Goal: Information Seeking & Learning: Learn about a topic

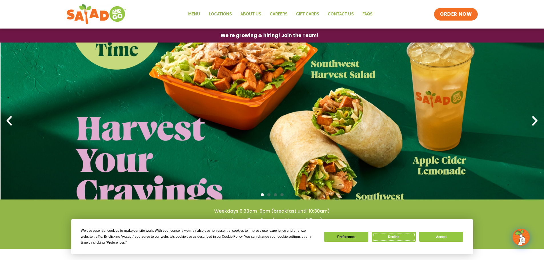
click at [398, 234] on button "Decline" at bounding box center [394, 237] width 44 height 10
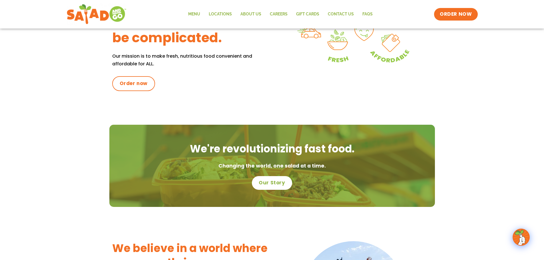
scroll to position [200, 0]
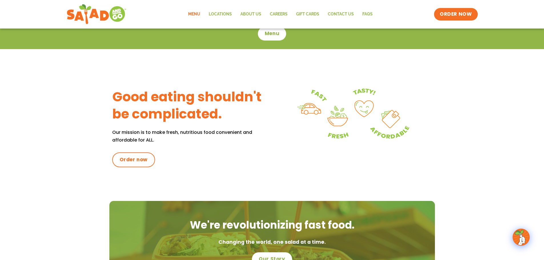
click at [195, 15] on link "Menu" at bounding box center [194, 14] width 21 height 13
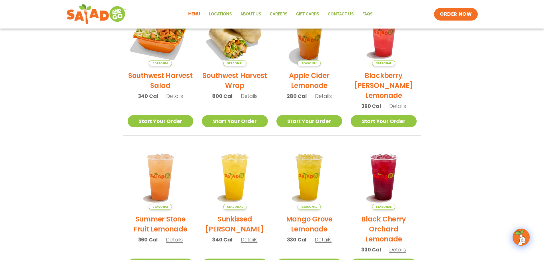
scroll to position [171, 0]
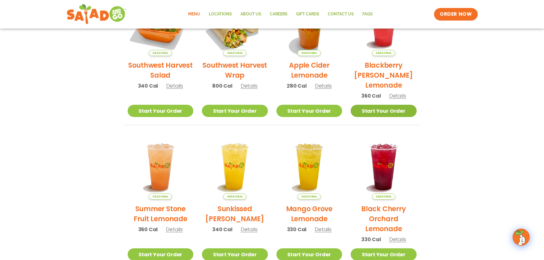
click at [390, 111] on link "Start Your Order" at bounding box center [383, 111] width 66 height 12
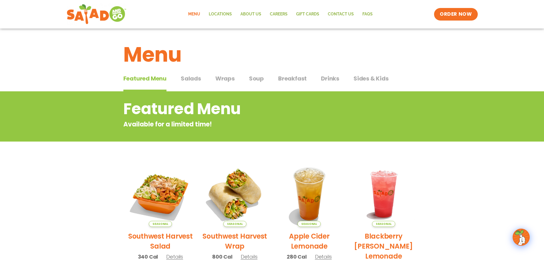
scroll to position [0, 0]
click at [329, 77] on span "Drinks" at bounding box center [330, 78] width 18 height 9
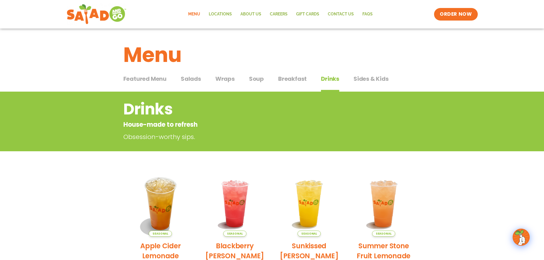
click at [368, 80] on span "Sides & Kids" at bounding box center [370, 78] width 35 height 9
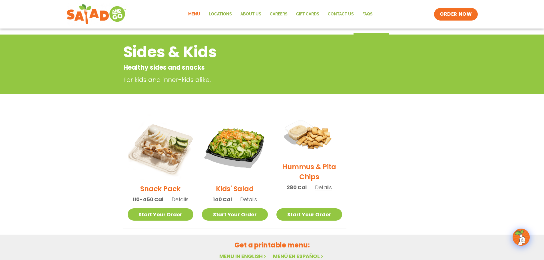
scroll to position [29, 0]
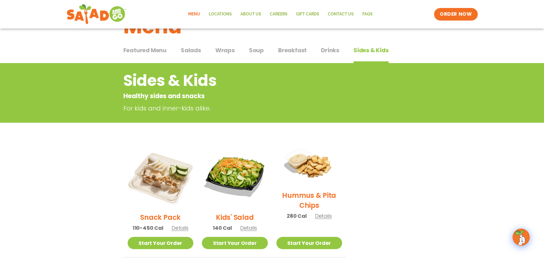
click at [282, 49] on span "Breakfast" at bounding box center [292, 50] width 29 height 9
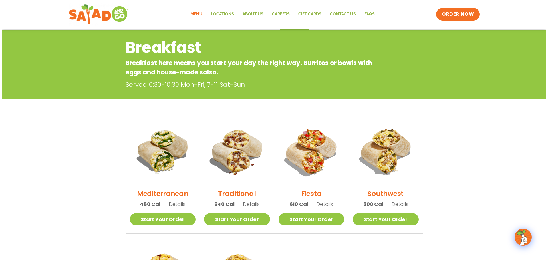
scroll to position [57, 0]
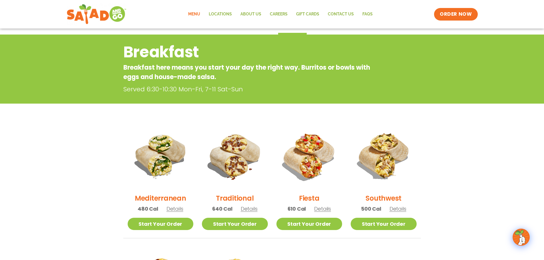
click at [317, 212] on span "Details" at bounding box center [322, 208] width 17 height 7
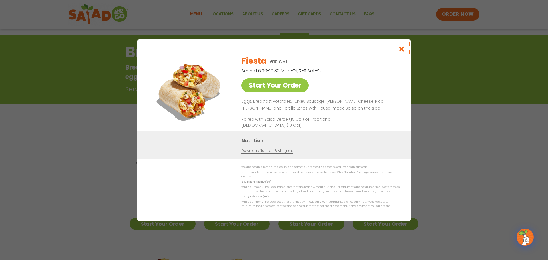
click at [402, 52] on icon "Close modal" at bounding box center [401, 49] width 7 height 6
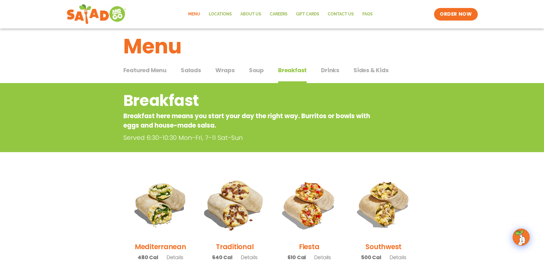
scroll to position [6, 0]
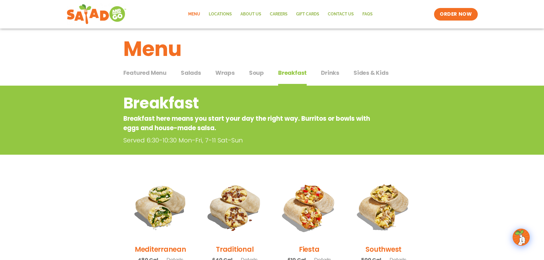
click at [245, 74] on div "Featured Menu Featured Menu Salads Salads Wraps Wraps Soup Soup Breakfast Break…" at bounding box center [271, 75] width 297 height 19
click at [253, 74] on span "Soup" at bounding box center [256, 72] width 15 height 9
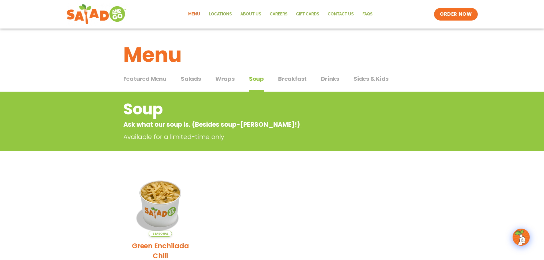
click at [219, 75] on span "Wraps" at bounding box center [224, 78] width 19 height 9
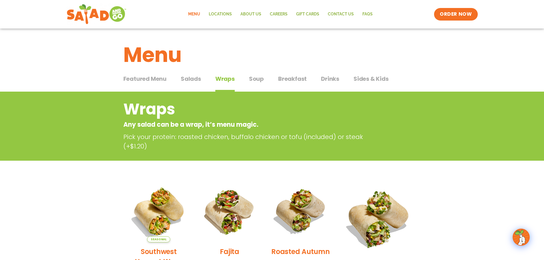
click at [196, 82] on span "Salads" at bounding box center [191, 78] width 20 height 9
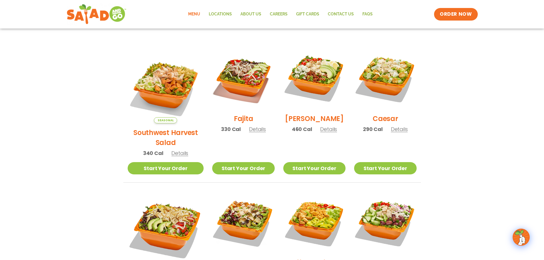
scroll to position [143, 0]
click at [249, 132] on span "Details" at bounding box center [257, 128] width 17 height 7
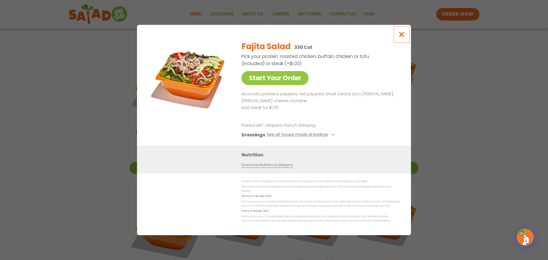
click at [403, 37] on icon "Close modal" at bounding box center [401, 34] width 7 height 6
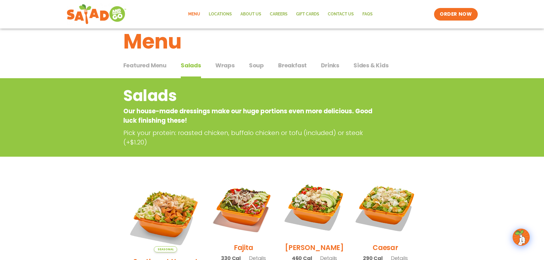
scroll to position [0, 0]
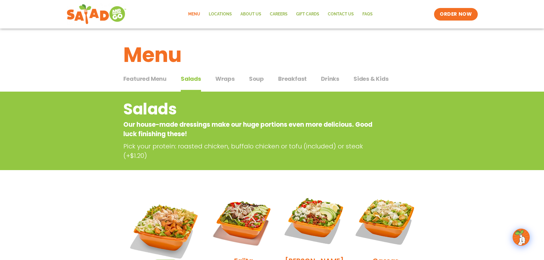
click at [164, 81] on span "Featured Menu" at bounding box center [144, 78] width 43 height 9
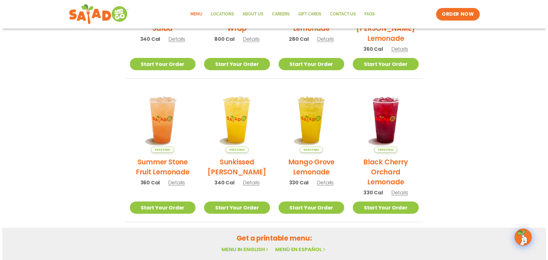
scroll to position [228, 0]
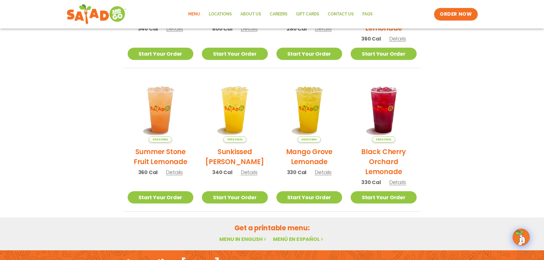
click at [248, 173] on span "Details" at bounding box center [249, 172] width 17 height 7
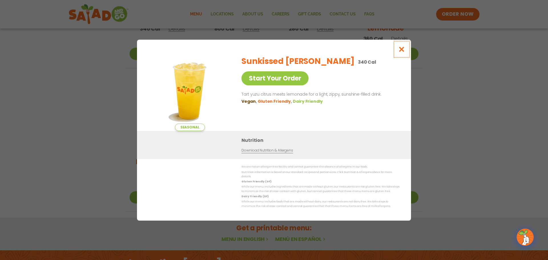
click at [400, 52] on icon "Close modal" at bounding box center [401, 49] width 7 height 6
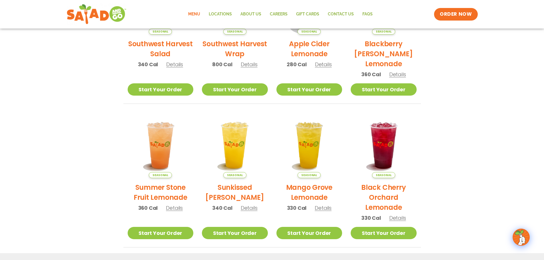
scroll to position [180, 0]
